Goal: Check status

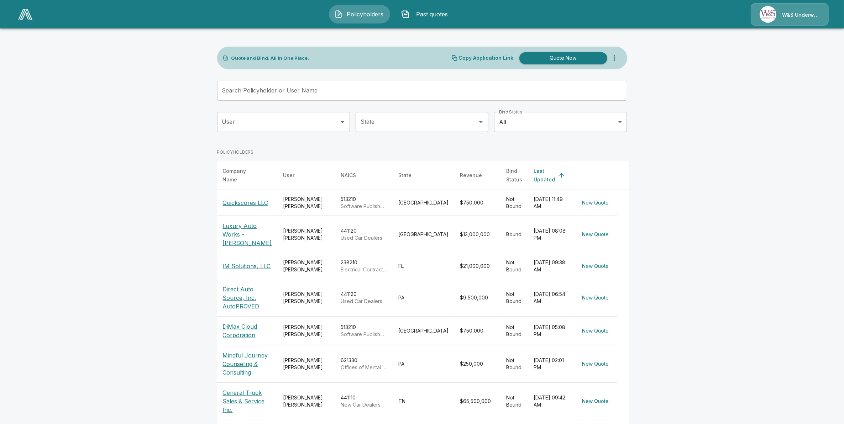
click at [300, 196] on div "Connor Grigsby" at bounding box center [306, 203] width 46 height 14
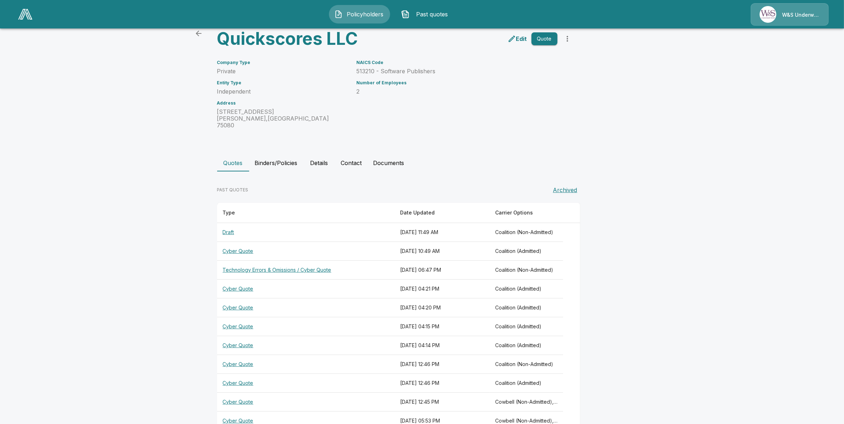
scroll to position [44, 0]
